Goal: Task Accomplishment & Management: Use online tool/utility

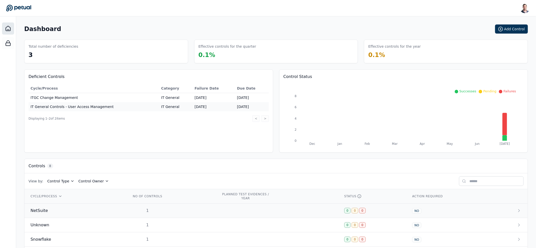
click at [94, 208] on div "NetSuite" at bounding box center [74, 210] width 89 height 6
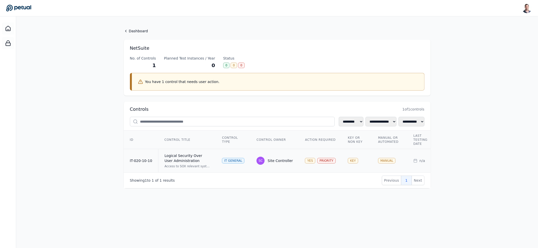
click at [194, 152] on td "Logical Security Over User Administration Access to SOX relevant systems/applic…" at bounding box center [187, 160] width 58 height 23
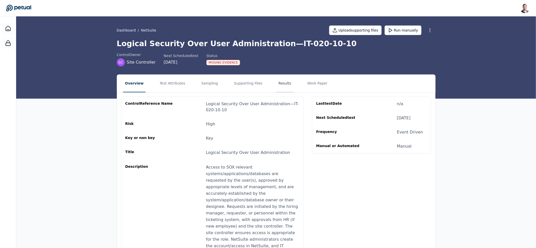
click at [276, 83] on button "Results" at bounding box center [284, 84] width 17 height 18
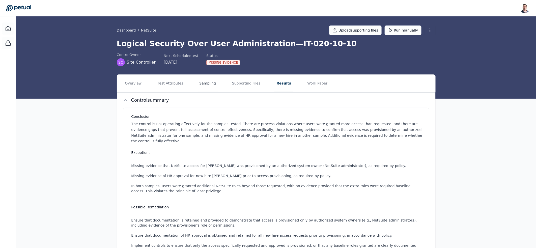
click at [197, 84] on button "Sampling" at bounding box center [207, 84] width 21 height 18
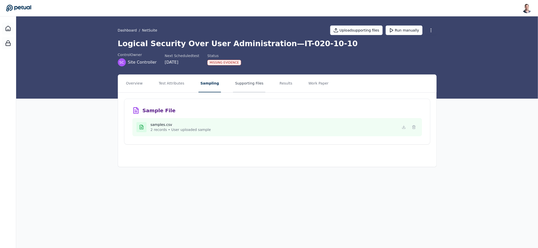
click at [240, 82] on button "Supporting Files" at bounding box center [249, 84] width 32 height 18
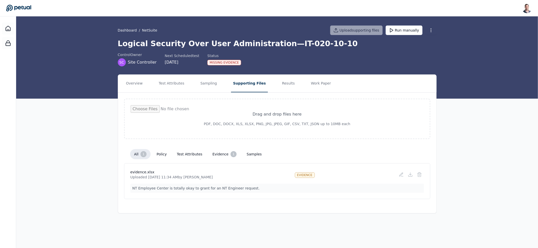
click at [247, 152] on button "samples" at bounding box center [253, 153] width 23 height 9
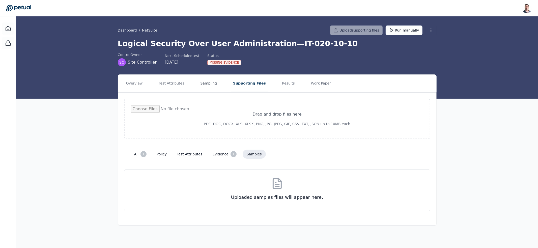
click at [213, 90] on button "Sampling" at bounding box center [208, 84] width 21 height 18
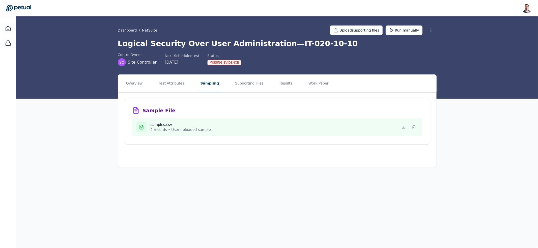
click at [266, 82] on nav "Overview Test Attributes Sampling Supporting Files Results Work Paper" at bounding box center [277, 84] width 318 height 18
click at [277, 82] on button "Results" at bounding box center [285, 84] width 17 height 18
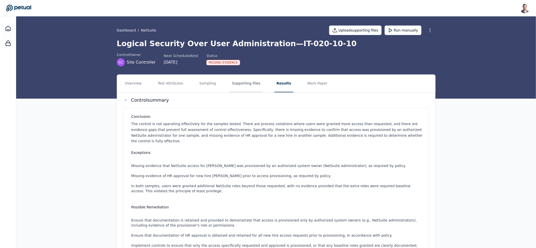
click at [241, 86] on button "Supporting Files" at bounding box center [246, 84] width 32 height 18
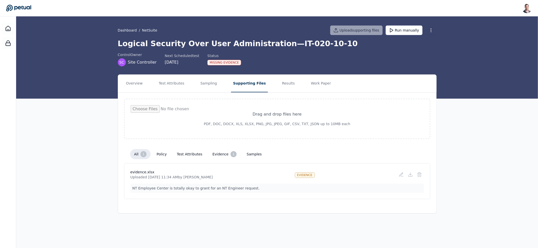
click at [157, 152] on button "policy" at bounding box center [161, 153] width 18 height 9
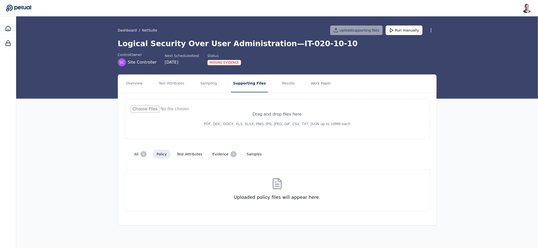
click at [194, 152] on button "test attributes" at bounding box center [190, 153] width 34 height 9
click at [134, 153] on button "all 1" at bounding box center [140, 154] width 20 height 10
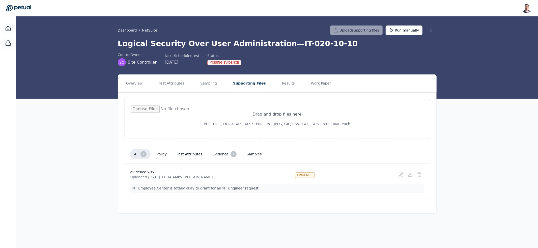
click at [167, 152] on button "policy" at bounding box center [161, 153] width 18 height 9
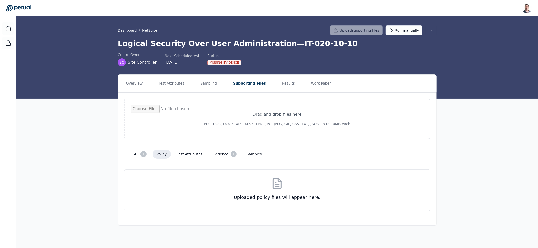
click at [193, 149] on button "test attributes" at bounding box center [190, 153] width 34 height 9
click at [223, 151] on button "evidence 1" at bounding box center [224, 154] width 32 height 10
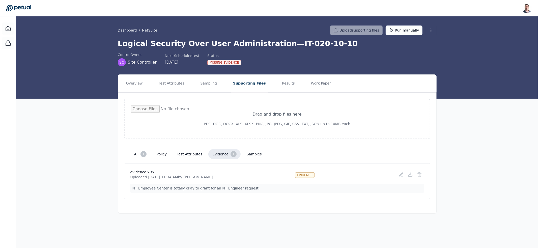
click at [248, 155] on button "samples" at bounding box center [253, 153] width 23 height 9
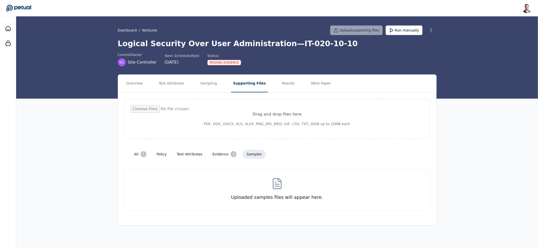
click at [254, 156] on button "samples" at bounding box center [253, 153] width 23 height 9
click at [210, 84] on button "Sampling" at bounding box center [208, 84] width 21 height 18
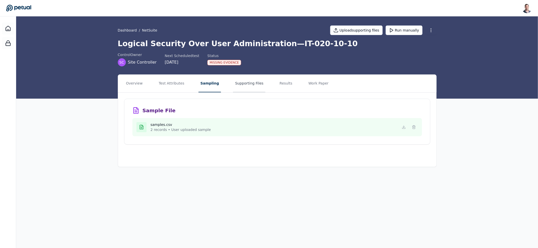
click at [242, 83] on button "Supporting Files" at bounding box center [249, 84] width 32 height 18
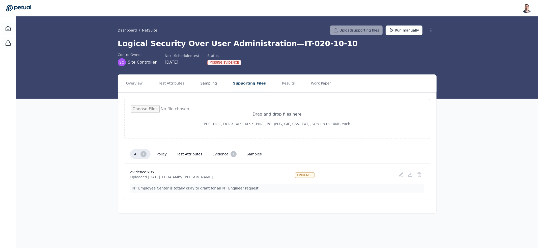
click at [213, 84] on button "Sampling" at bounding box center [208, 84] width 21 height 18
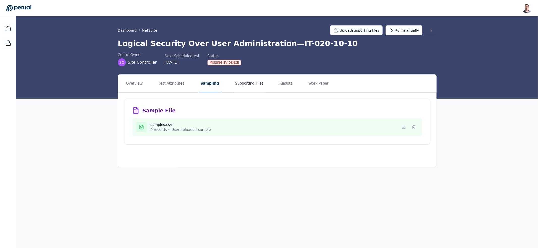
click at [246, 83] on button "Supporting Files" at bounding box center [249, 84] width 32 height 18
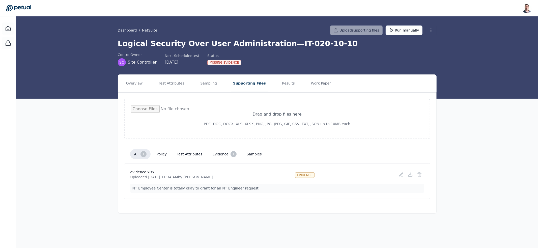
click at [213, 43] on h1 "Logical Security Over User Administration — IT-020-10-10" at bounding box center [277, 43] width 319 height 9
click at [160, 89] on button "Test Attributes" at bounding box center [171, 84] width 29 height 18
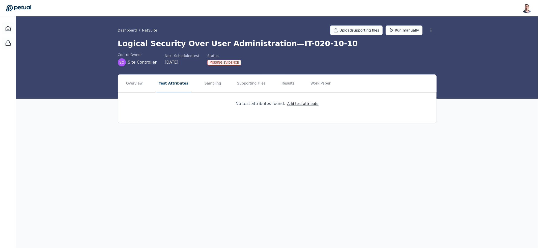
click at [267, 102] on div "No test attributes found. Add test attribute" at bounding box center [276, 104] width 83 height 6
click at [259, 103] on div "No test attributes found. Add test attribute" at bounding box center [276, 104] width 83 height 6
click at [138, 81] on button "Overview" at bounding box center [134, 84] width 21 height 18
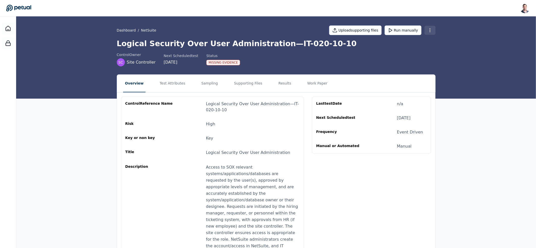
click at [431, 28] on html "Snir Kodesh snir@petual.ai Sign out Dashboard / NetSuite Upload supporting file…" at bounding box center [268, 167] width 536 height 334
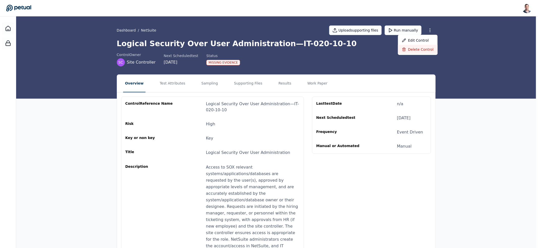
click at [416, 48] on div "Delete control" at bounding box center [418, 49] width 40 height 9
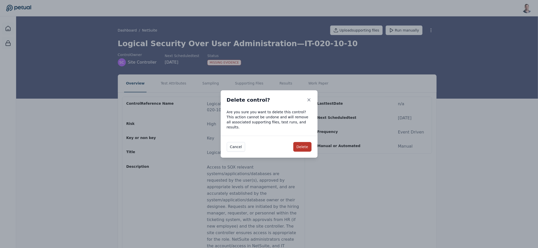
click at [304, 145] on button "Delete" at bounding box center [302, 147] width 18 height 10
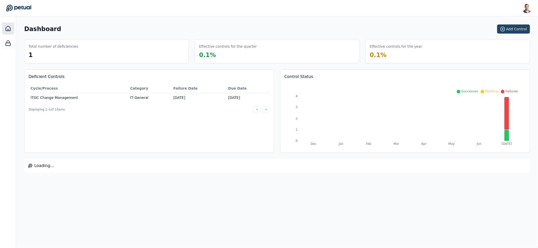
click at [507, 30] on button "Add Control" at bounding box center [513, 28] width 33 height 9
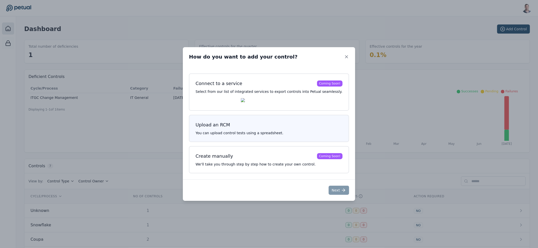
click at [274, 127] on h3 "Upload an RCM" at bounding box center [268, 124] width 147 height 7
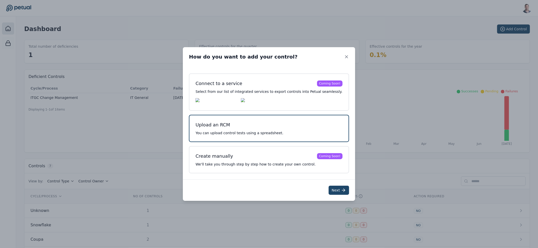
click at [331, 191] on button "Next" at bounding box center [338, 189] width 20 height 9
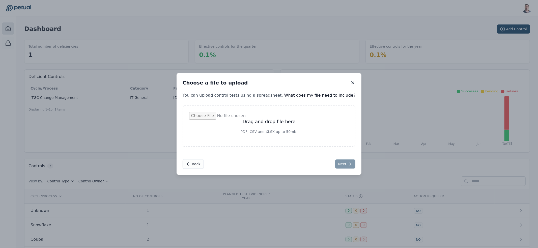
click at [350, 81] on icon at bounding box center [352, 82] width 5 height 5
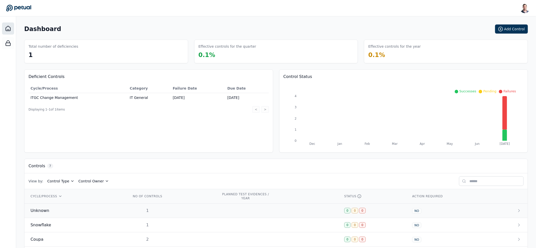
click at [177, 212] on td "1" at bounding box center [170, 210] width 90 height 14
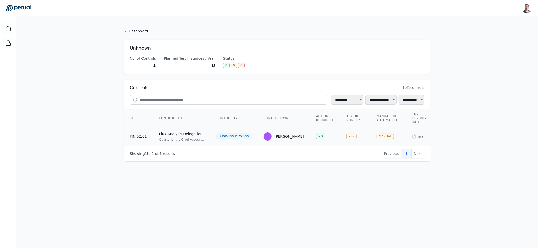
click at [205, 136] on td "Flux Analysis Delegation Quarterly, the Chief Accounting Officer, or delegate, …" at bounding box center [182, 136] width 58 height 18
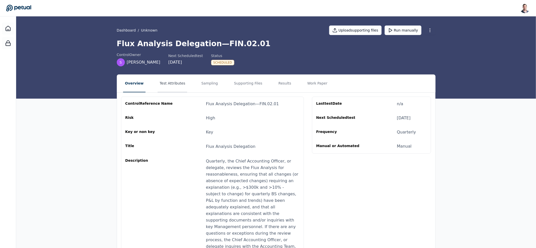
click at [177, 78] on button "Test Attributes" at bounding box center [172, 84] width 29 height 18
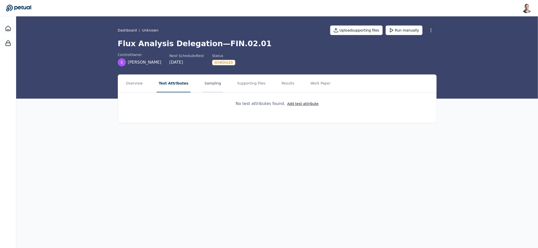
click at [203, 81] on button "Sampling" at bounding box center [212, 84] width 21 height 18
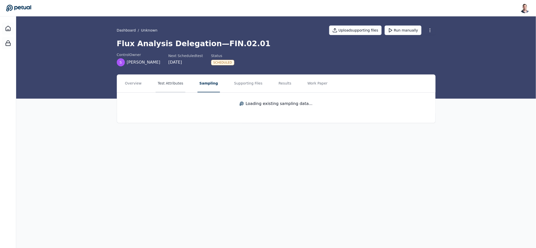
click at [180, 84] on button "Test Attributes" at bounding box center [169, 84] width 29 height 18
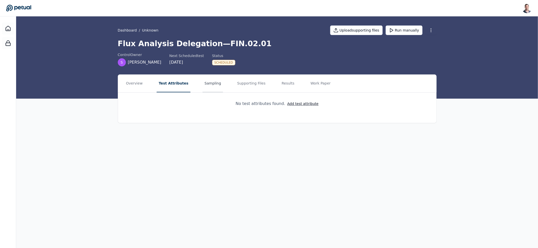
click at [213, 86] on button "Sampling" at bounding box center [212, 84] width 21 height 18
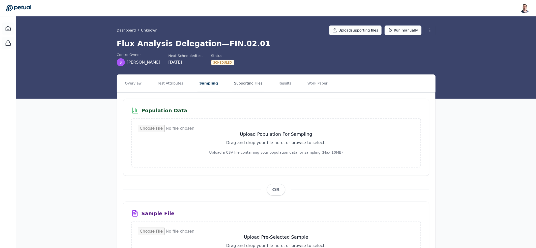
click at [234, 87] on button "Supporting Files" at bounding box center [248, 84] width 32 height 18
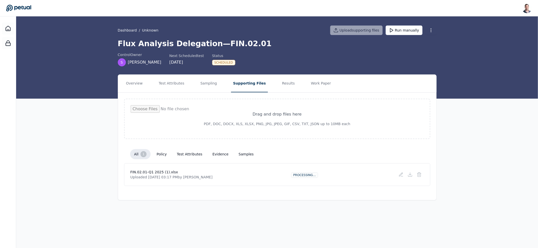
click at [246, 155] on button "samples" at bounding box center [245, 153] width 23 height 9
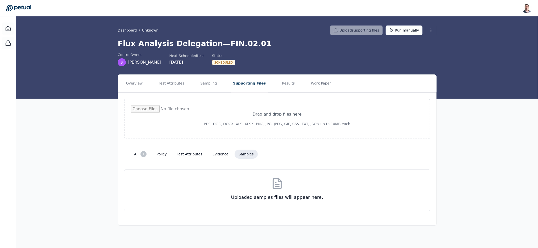
click at [201, 156] on button "test attributes" at bounding box center [190, 153] width 34 height 9
click at [219, 153] on button "evidence" at bounding box center [220, 153] width 24 height 9
click at [182, 153] on button "test attributes" at bounding box center [190, 153] width 34 height 9
click at [246, 151] on button "samples" at bounding box center [245, 153] width 23 height 9
click at [187, 155] on button "test attributes" at bounding box center [190, 153] width 34 height 9
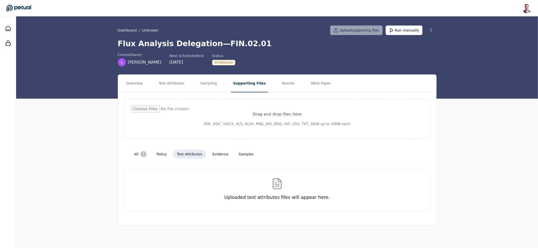
click at [250, 154] on button "samples" at bounding box center [245, 153] width 23 height 9
click at [184, 157] on button "test attributes" at bounding box center [190, 153] width 34 height 9
click at [239, 155] on button "samples" at bounding box center [245, 153] width 23 height 9
click at [195, 155] on button "test attributes" at bounding box center [190, 153] width 34 height 9
click at [234, 156] on button "samples" at bounding box center [245, 153] width 23 height 9
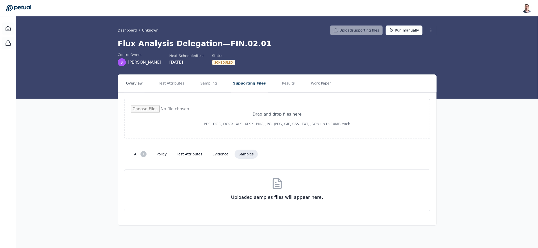
click at [130, 75] on button "Overview" at bounding box center [134, 84] width 21 height 18
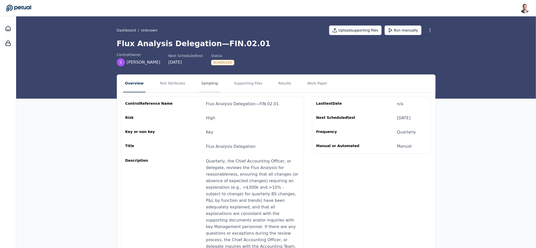
click at [203, 87] on button "Sampling" at bounding box center [209, 84] width 21 height 18
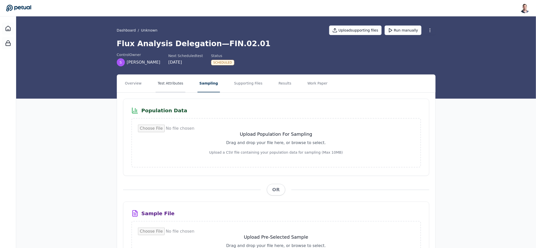
click at [173, 88] on button "Test Attributes" at bounding box center [169, 84] width 29 height 18
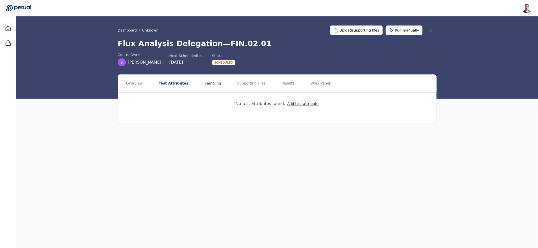
click at [207, 87] on button "Sampling" at bounding box center [212, 84] width 21 height 18
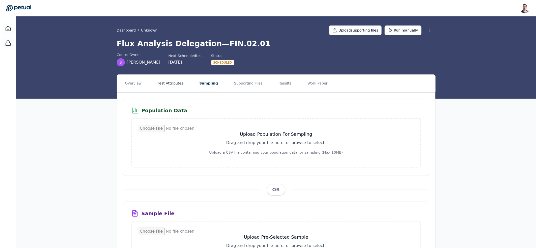
click at [179, 88] on button "Test Attributes" at bounding box center [169, 84] width 29 height 18
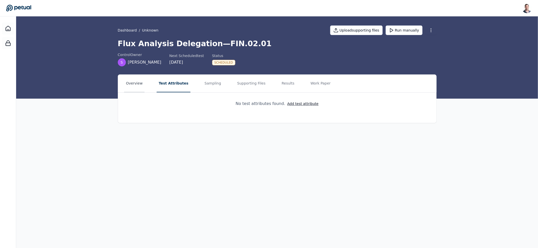
click at [130, 84] on button "Overview" at bounding box center [134, 84] width 21 height 18
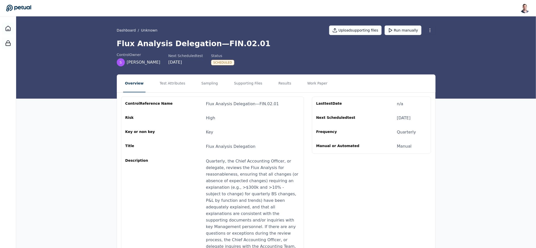
click at [221, 88] on nav "Overview Test Attributes Sampling Supporting Files Results Work Paper" at bounding box center [276, 84] width 318 height 18
click at [206, 88] on button "Sampling" at bounding box center [209, 84] width 21 height 18
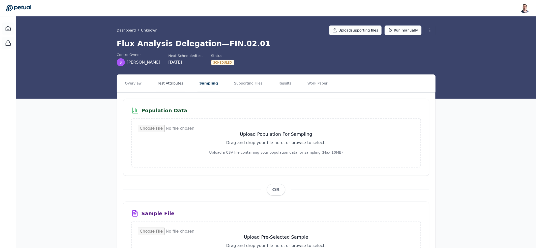
click at [171, 85] on button "Test Attributes" at bounding box center [169, 84] width 29 height 18
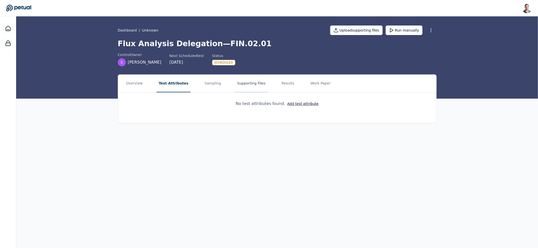
click at [242, 87] on button "Supporting Files" at bounding box center [251, 84] width 32 height 18
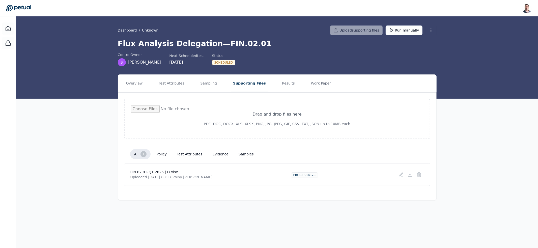
click at [239, 152] on button "samples" at bounding box center [245, 153] width 23 height 9
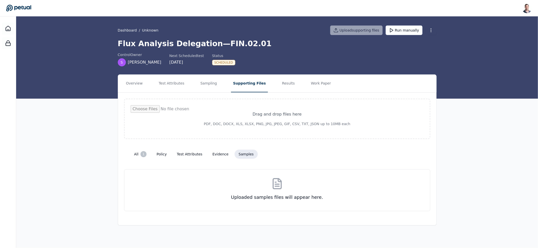
drag, startPoint x: 242, startPoint y: 201, endPoint x: 346, endPoint y: 200, distance: 104.6
click at [344, 201] on div "Uploaded samples files will appear here." at bounding box center [277, 190] width 306 height 42
drag, startPoint x: 344, startPoint y: 200, endPoint x: 202, endPoint y: 197, distance: 142.4
click at [202, 197] on div "Uploaded samples files will appear here." at bounding box center [277, 190] width 306 height 42
click at [202, 85] on button "Sampling" at bounding box center [208, 84] width 21 height 18
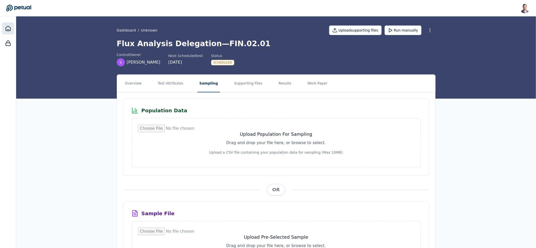
click at [4, 28] on div at bounding box center [8, 28] width 12 height 12
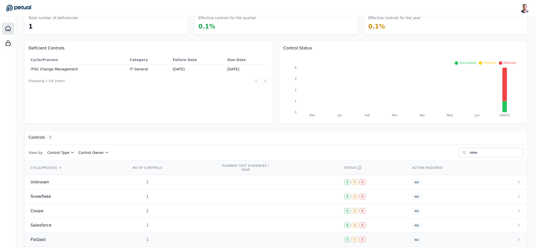
scroll to position [66, 0]
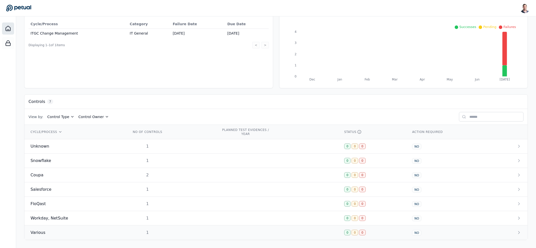
click at [183, 231] on td "1" at bounding box center [170, 232] width 90 height 14
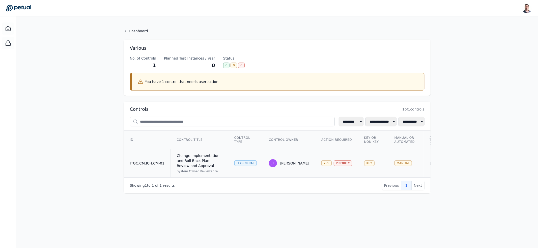
click at [213, 166] on div "Change Implementation and Roll-Back Plan Review and Approval" at bounding box center [199, 160] width 45 height 15
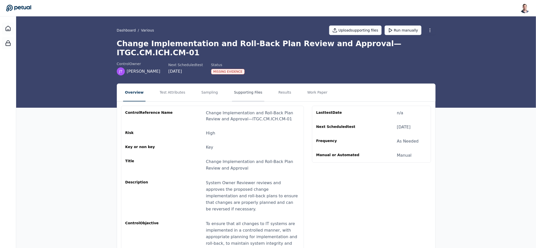
click at [256, 84] on button "Supporting Files" at bounding box center [248, 93] width 32 height 18
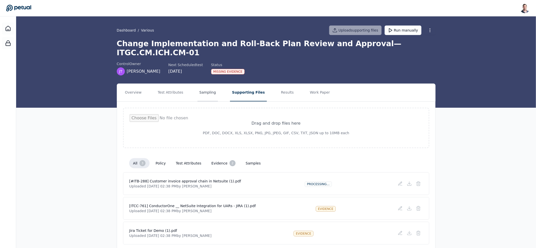
click at [209, 84] on button "Sampling" at bounding box center [207, 93] width 21 height 18
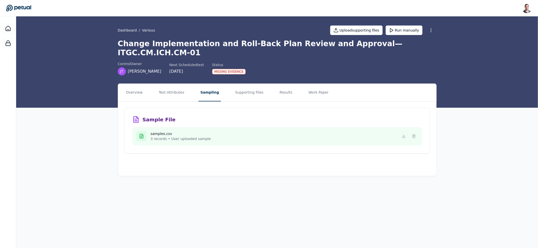
click at [152, 116] on h3 "Sample File" at bounding box center [158, 119] width 33 height 7
click at [162, 116] on h3 "Sample File" at bounding box center [158, 119] width 33 height 7
drag, startPoint x: 175, startPoint y: 109, endPoint x: 131, endPoint y: 114, distance: 43.6
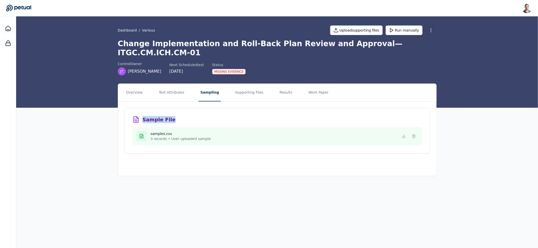
click at [131, 114] on div "Sample File samples.csv 3 records • User uploaded sample" at bounding box center [277, 131] width 306 height 46
click at [132, 116] on icon at bounding box center [135, 119] width 7 height 7
drag, startPoint x: 135, startPoint y: 113, endPoint x: 199, endPoint y: 108, distance: 64.2
click at [197, 116] on div "Sample File" at bounding box center [276, 119] width 289 height 7
drag, startPoint x: 199, startPoint y: 108, endPoint x: 116, endPoint y: 110, distance: 82.9
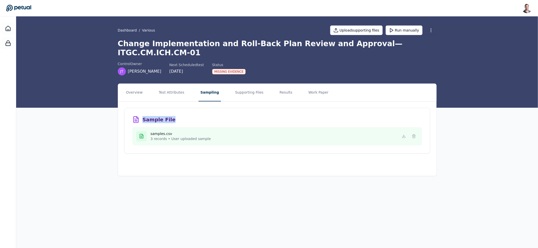
click at [116, 110] on div "Overview Test Attributes Sampling Supporting Files Results Work Paper Sample Fi…" at bounding box center [277, 129] width 323 height 92
drag, startPoint x: 116, startPoint y: 110, endPoint x: 193, endPoint y: 110, distance: 77.4
click at [193, 110] on div "Overview Test Attributes Sampling Supporting Files Results Work Paper Sample Fi…" at bounding box center [277, 129] width 323 height 92
click at [193, 116] on div "Sample File" at bounding box center [276, 119] width 289 height 7
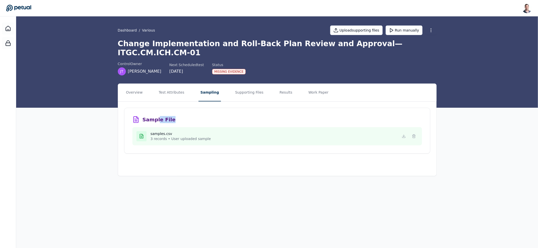
drag, startPoint x: 174, startPoint y: 111, endPoint x: 120, endPoint y: 110, distance: 54.2
click at [139, 116] on div "Sample File" at bounding box center [276, 119] width 289 height 7
drag, startPoint x: 120, startPoint y: 110, endPoint x: 200, endPoint y: 113, distance: 80.2
click at [200, 113] on div "Sample File samples.csv 3 records • User uploaded sample" at bounding box center [277, 135] width 318 height 66
click at [200, 116] on div "Sample File" at bounding box center [276, 119] width 289 height 7
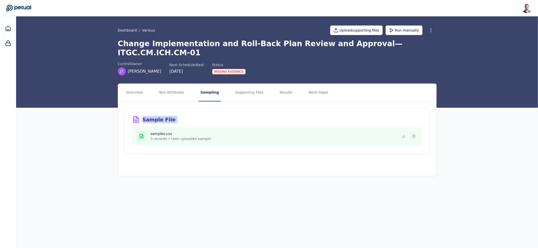
drag, startPoint x: 200, startPoint y: 113, endPoint x: 93, endPoint y: 112, distance: 106.9
click at [93, 112] on div "Overview Test Attributes Sampling Supporting Files Results Work Paper Sample Fi…" at bounding box center [276, 129] width 521 height 92
click at [233, 69] on div "Missing Evidence" at bounding box center [229, 72] width 34 height 6
click at [225, 67] on div "Dashboard / Various Upload supporting files Run manually Change Implementation …" at bounding box center [276, 61] width 521 height 91
click at [227, 69] on div "Missing Evidence" at bounding box center [229, 72] width 34 height 6
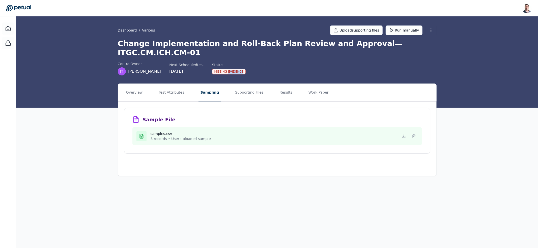
click at [227, 69] on div "Missing Evidence" at bounding box center [229, 72] width 34 height 6
click at [244, 42] on h1 "Change Implementation and Roll-Back Plan Review and Approval — ITGC.CM.ICH.CM-01" at bounding box center [277, 48] width 319 height 18
click at [262, 45] on h1 "Change Implementation and Roll-Back Plan Review and Approval — ITGC.CM.ICH.CM-01" at bounding box center [277, 48] width 319 height 18
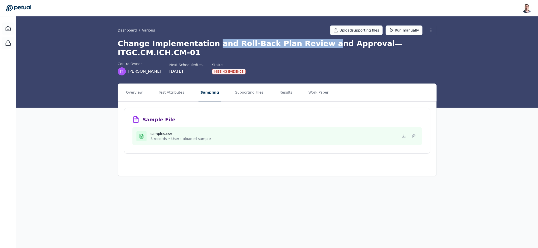
drag, startPoint x: 301, startPoint y: 43, endPoint x: 203, endPoint y: 42, distance: 97.8
click at [203, 42] on h1 "Change Implementation and Roll-Back Plan Review and Approval — ITGC.CM.ICH.CM-01" at bounding box center [277, 48] width 319 height 18
drag, startPoint x: 203, startPoint y: 42, endPoint x: 299, endPoint y: 47, distance: 96.2
click at [299, 47] on h1 "Change Implementation and Roll-Back Plan Review and Approval — ITGC.CM.ICH.CM-01" at bounding box center [277, 48] width 319 height 18
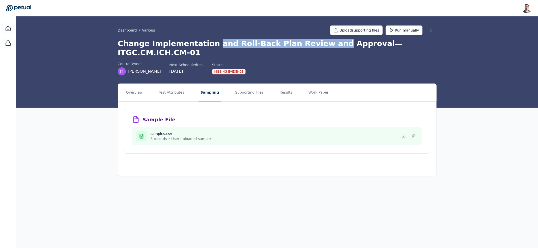
click at [300, 46] on h1 "Change Implementation and Roll-Back Plan Review and Approval — ITGC.CM.ICH.CM-01" at bounding box center [277, 48] width 319 height 18
drag, startPoint x: 314, startPoint y: 44, endPoint x: 204, endPoint y: 41, distance: 109.7
click at [204, 41] on h1 "Change Implementation and Roll-Back Plan Review and Approval — ITGC.CM.ICH.CM-01" at bounding box center [277, 48] width 319 height 18
drag, startPoint x: 204, startPoint y: 41, endPoint x: 289, endPoint y: 45, distance: 85.5
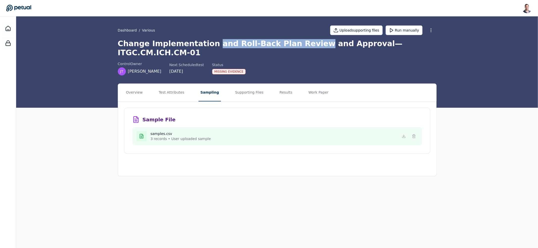
click at [289, 45] on h1 "Change Implementation and Roll-Back Plan Review and Approval — ITGC.CM.ICH.CM-01" at bounding box center [277, 48] width 319 height 18
drag, startPoint x: 291, startPoint y: 45, endPoint x: 177, endPoint y: 42, distance: 114.2
click at [177, 42] on h1 "Change Implementation and Roll-Back Plan Review and Approval — ITGC.CM.ICH.CM-01" at bounding box center [277, 48] width 319 height 18
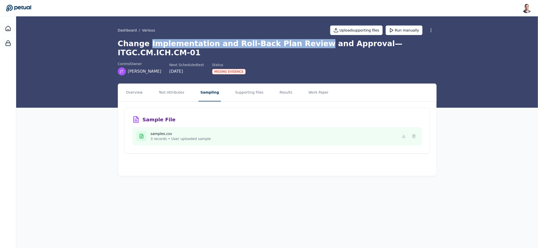
drag, startPoint x: 177, startPoint y: 42, endPoint x: 284, endPoint y: 43, distance: 106.9
click at [284, 43] on h1 "Change Implementation and Roll-Back Plan Review and Approval — ITGC.CM.ICH.CM-01" at bounding box center [277, 48] width 319 height 18
drag, startPoint x: 298, startPoint y: 42, endPoint x: 147, endPoint y: 41, distance: 150.5
click at [147, 41] on h1 "Change Implementation and Roll-Back Plan Review and Approval — ITGC.CM.ICH.CM-01" at bounding box center [277, 48] width 319 height 18
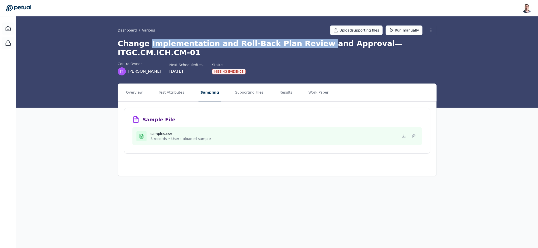
click at [147, 41] on h1 "Change Implementation and Roll-Back Plan Review and Approval — ITGC.CM.ICH.CM-01" at bounding box center [277, 48] width 319 height 18
drag, startPoint x: 147, startPoint y: 41, endPoint x: 291, endPoint y: 44, distance: 143.2
click at [291, 44] on h1 "Change Implementation and Roll-Back Plan Review and Approval — ITGC.CM.ICH.CM-01" at bounding box center [277, 48] width 319 height 18
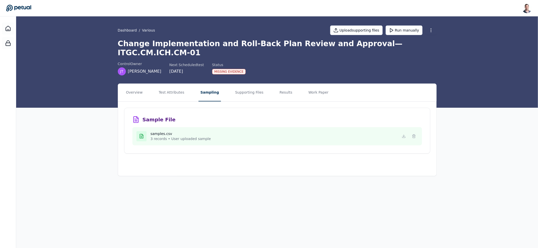
click at [298, 45] on h1 "Change Implementation and Roll-Back Plan Review and Approval — ITGC.CM.ICH.CM-01" at bounding box center [277, 48] width 319 height 18
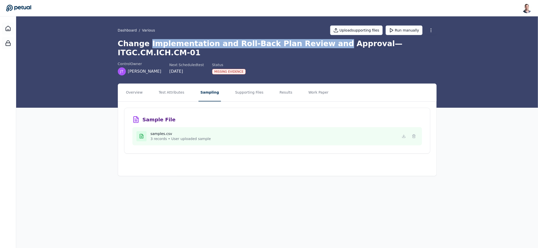
drag, startPoint x: 298, startPoint y: 45, endPoint x: 147, endPoint y: 46, distance: 151.2
click at [147, 46] on h1 "Change Implementation and Roll-Back Plan Review and Approval — ITGC.CM.ICH.CM-01" at bounding box center [277, 48] width 319 height 18
drag, startPoint x: 149, startPoint y: 47, endPoint x: 297, endPoint y: 42, distance: 148.0
click at [297, 42] on h1 "Change Implementation and Roll-Back Plan Review and Approval — ITGC.CM.ICH.CM-01" at bounding box center [277, 48] width 319 height 18
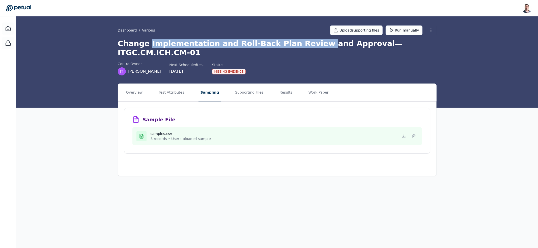
click at [297, 42] on h1 "Change Implementation and Roll-Back Plan Review and Approval — ITGC.CM.ICH.CM-01" at bounding box center [277, 48] width 319 height 18
drag, startPoint x: 312, startPoint y: 43, endPoint x: 147, endPoint y: 46, distance: 164.6
click at [147, 46] on h1 "Change Implementation and Roll-Back Plan Review and Approval — ITGC.CM.ICH.CM-01" at bounding box center [277, 48] width 319 height 18
drag, startPoint x: 147, startPoint y: 46, endPoint x: 334, endPoint y: 41, distance: 186.6
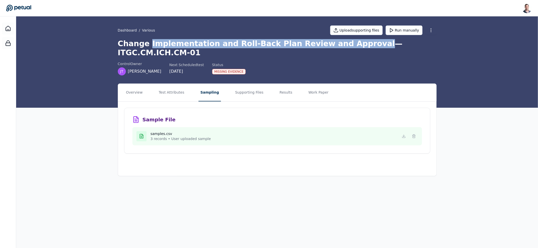
click at [334, 41] on h1 "Change Implementation and Roll-Back Plan Review and Approval — ITGC.CM.ICH.CM-01" at bounding box center [277, 48] width 319 height 18
click at [239, 85] on button "Supporting Files" at bounding box center [249, 93] width 32 height 18
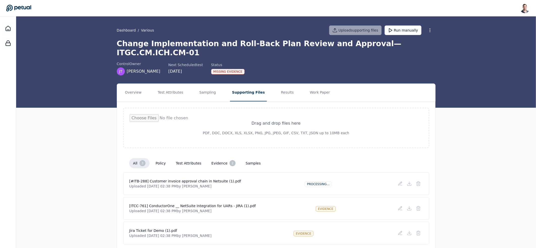
click at [194, 90] on nav "Overview Test Attributes Sampling Supporting Files Results Work Paper" at bounding box center [276, 93] width 318 height 18
click at [204, 89] on button "Sampling" at bounding box center [207, 93] width 21 height 18
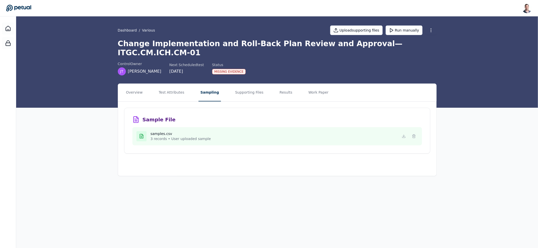
click at [212, 84] on button "Sampling" at bounding box center [209, 93] width 23 height 18
click at [233, 84] on button "Supporting Files" at bounding box center [249, 93] width 32 height 18
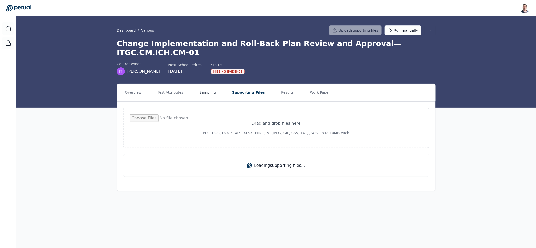
click at [204, 87] on button "Sampling" at bounding box center [207, 93] width 21 height 18
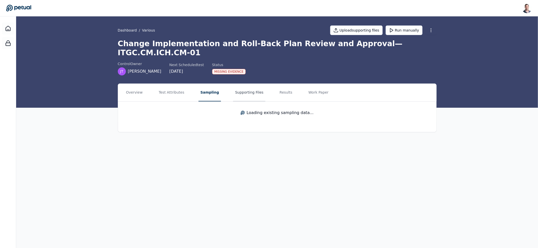
click at [235, 84] on button "Supporting Files" at bounding box center [249, 93] width 32 height 18
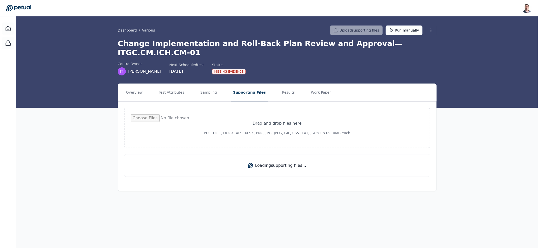
click at [188, 84] on nav "Overview Test Attributes Sampling Supporting Files Results Work Paper" at bounding box center [277, 93] width 318 height 18
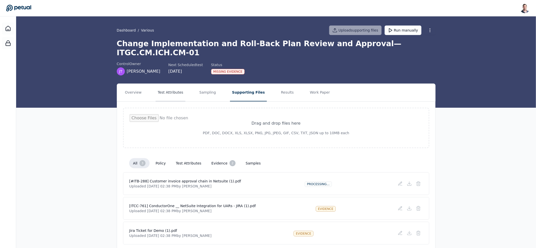
click at [171, 85] on button "Test Attributes" at bounding box center [169, 93] width 29 height 18
click at [211, 85] on button "Sampling" at bounding box center [208, 93] width 21 height 18
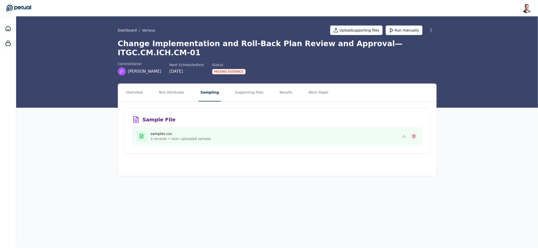
click at [414, 134] on icon at bounding box center [414, 136] width 4 height 4
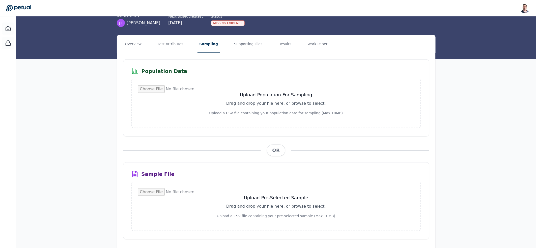
scroll to position [52, 0]
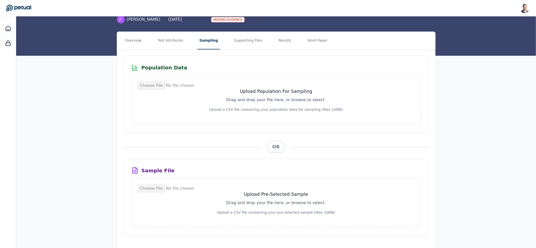
click at [268, 141] on span "OR" at bounding box center [276, 147] width 18 height 12
click at [275, 141] on span "OR" at bounding box center [276, 147] width 18 height 12
drag, startPoint x: 154, startPoint y: 48, endPoint x: 203, endPoint y: 61, distance: 49.8
click at [203, 61] on div "Population Data Upload Population For Sampling Drag and drop your file here, or…" at bounding box center [276, 94] width 306 height 77
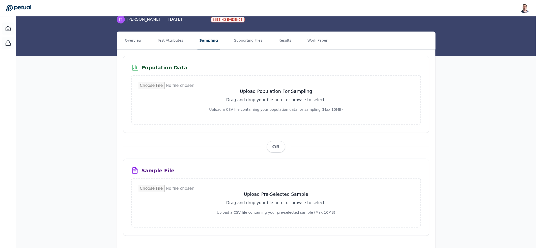
click at [203, 64] on div "Population Data" at bounding box center [275, 67] width 289 height 7
drag, startPoint x: 194, startPoint y: 59, endPoint x: 133, endPoint y: 49, distance: 62.1
click at [134, 56] on div "Population Data Upload Population For Sampling Drag and drop your file here, or…" at bounding box center [276, 94] width 306 height 77
drag, startPoint x: 133, startPoint y: 49, endPoint x: 187, endPoint y: 59, distance: 55.6
click at [187, 59] on div "Population Data Upload Population For Sampling Drag and drop your file here, or…" at bounding box center [276, 94] width 306 height 77
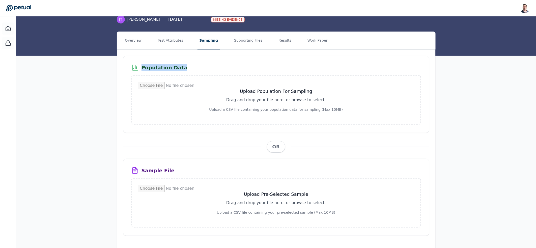
click at [188, 64] on div "Population Data" at bounding box center [275, 67] width 289 height 7
drag, startPoint x: 188, startPoint y: 59, endPoint x: 140, endPoint y: 48, distance: 48.8
click at [141, 56] on div "Population Data Upload Population For Sampling Drag and drop your file here, or…" at bounding box center [276, 94] width 306 height 77
click at [139, 56] on div "Population Data Upload Population For Sampling Drag and drop your file here, or…" at bounding box center [276, 94] width 306 height 77
drag, startPoint x: 142, startPoint y: 47, endPoint x: 201, endPoint y: 64, distance: 61.9
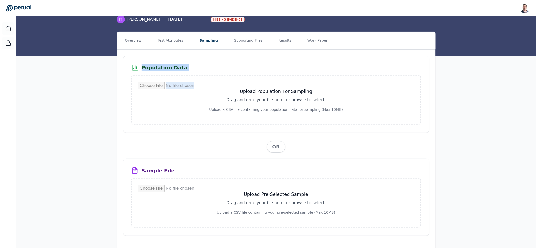
click at [200, 64] on div "Population Data Upload Population For Sampling Drag and drop your file here, or…" at bounding box center [276, 94] width 306 height 77
click at [203, 64] on div "Population Data" at bounding box center [275, 67] width 289 height 7
drag, startPoint x: 203, startPoint y: 58, endPoint x: 185, endPoint y: 53, distance: 18.3
click at [186, 56] on div "Population Data Upload Population For Sampling Drag and drop your file here, or…" at bounding box center [276, 94] width 306 height 77
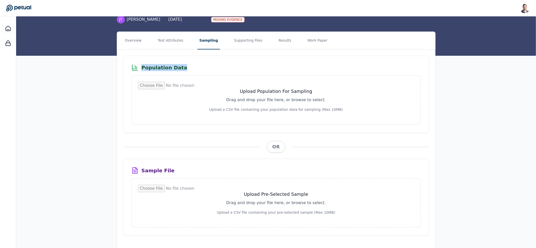
drag, startPoint x: 188, startPoint y: 54, endPoint x: 200, endPoint y: 63, distance: 15.0
click at [196, 61] on div "Population Data Upload Population For Sampling Drag and drop your file here, or…" at bounding box center [276, 94] width 306 height 77
click at [201, 63] on div "Population Data Upload Population For Sampling Drag and drop your file here, or…" at bounding box center [276, 94] width 306 height 77
drag, startPoint x: 201, startPoint y: 63, endPoint x: 195, endPoint y: 48, distance: 16.2
click at [196, 56] on div "Population Data Upload Population For Sampling Drag and drop your file here, or…" at bounding box center [276, 94] width 306 height 77
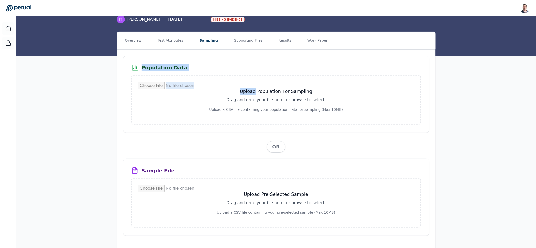
click at [194, 56] on div "Population Data Upload Population For Sampling Drag and drop your file here, or…" at bounding box center [276, 94] width 306 height 77
drag, startPoint x: 194, startPoint y: 52, endPoint x: 198, endPoint y: 59, distance: 7.6
click at [198, 58] on div "Population Data Upload Population For Sampling Drag and drop your file here, or…" at bounding box center [276, 94] width 306 height 77
click at [198, 64] on div "Population Data" at bounding box center [275, 67] width 289 height 7
drag, startPoint x: 198, startPoint y: 59, endPoint x: 198, endPoint y: 51, distance: 7.8
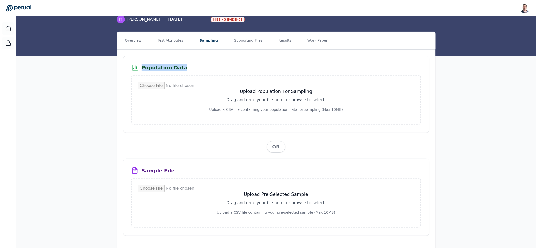
click at [198, 56] on div "Population Data Upload Population For Sampling Drag and drop your file here, or…" at bounding box center [276, 94] width 306 height 77
drag, startPoint x: 198, startPoint y: 51, endPoint x: 199, endPoint y: 58, distance: 7.1
click at [199, 56] on div "Population Data Upload Population For Sampling Drag and drop your file here, or…" at bounding box center [276, 94] width 306 height 77
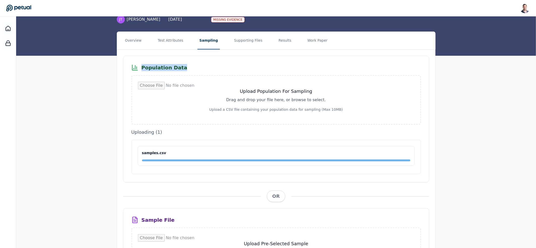
scroll to position [0, 0]
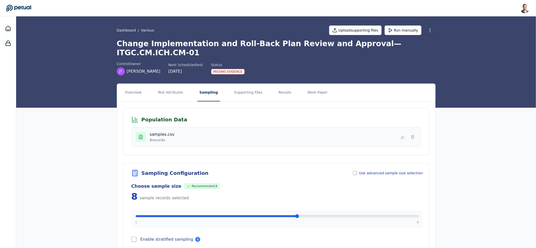
click at [394, 170] on span "Use advanced sample size selection" at bounding box center [391, 172] width 64 height 5
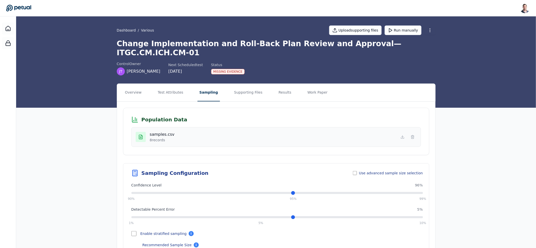
drag, startPoint x: 294, startPoint y: 110, endPoint x: 353, endPoint y: 111, distance: 58.7
drag, startPoint x: 324, startPoint y: 185, endPoint x: 375, endPoint y: 181, distance: 51.8
drag, startPoint x: 356, startPoint y: 185, endPoint x: 389, endPoint y: 183, distance: 32.8
drag, startPoint x: 389, startPoint y: 184, endPoint x: 409, endPoint y: 185, distance: 19.7
drag, startPoint x: 261, startPoint y: 208, endPoint x: 199, endPoint y: 208, distance: 62.3
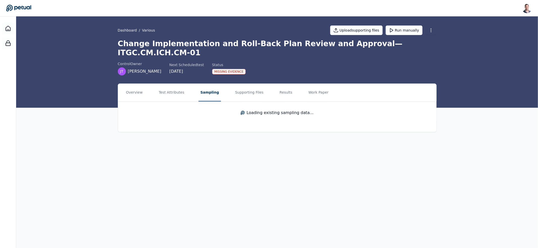
drag, startPoint x: 228, startPoint y: 156, endPoint x: 192, endPoint y: 153, distance: 35.9
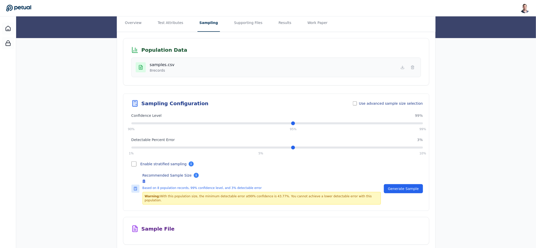
scroll to position [75, 0]
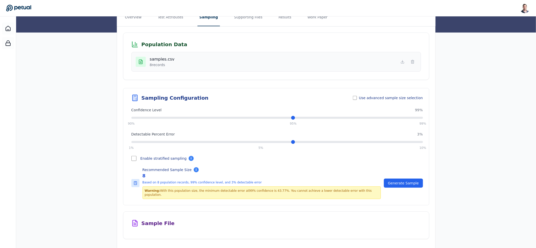
drag, startPoint x: 147, startPoint y: 148, endPoint x: 184, endPoint y: 149, distance: 36.3
click at [182, 156] on label "Enable stratified sampling" at bounding box center [163, 158] width 46 height 5
click at [363, 95] on span "Use advanced sample size selection" at bounding box center [391, 97] width 64 height 5
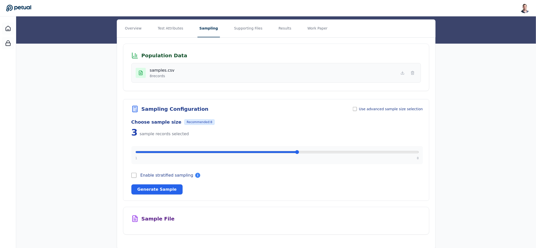
drag, startPoint x: 418, startPoint y: 144, endPoint x: 198, endPoint y: 145, distance: 219.8
type input "*"
click at [198, 150] on input "range" at bounding box center [276, 152] width 283 height 4
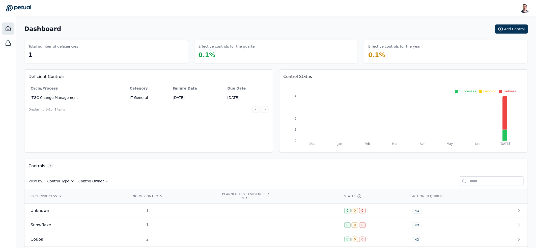
scroll to position [66, 0]
